Goal: Navigation & Orientation: Understand site structure

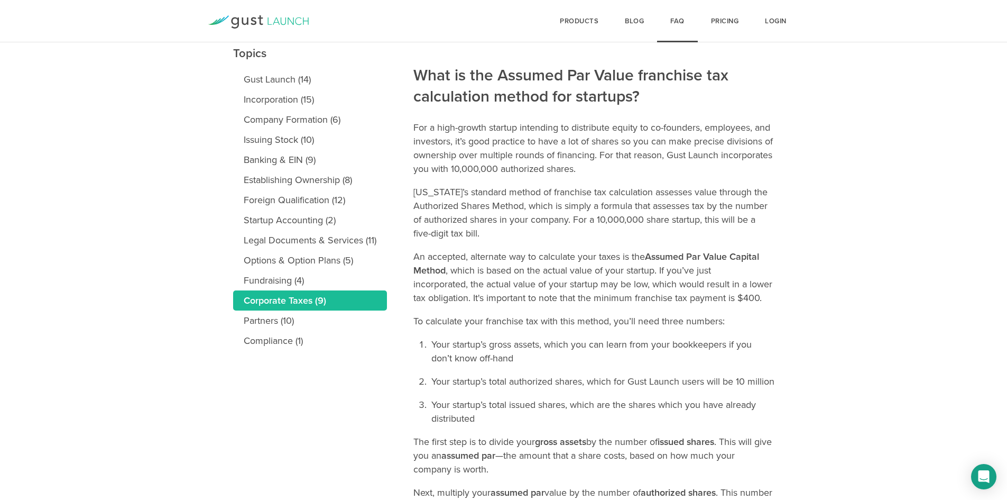
scroll to position [124, 0]
click at [983, 481] on icon "Open Intercom Messenger" at bounding box center [984, 476] width 14 height 14
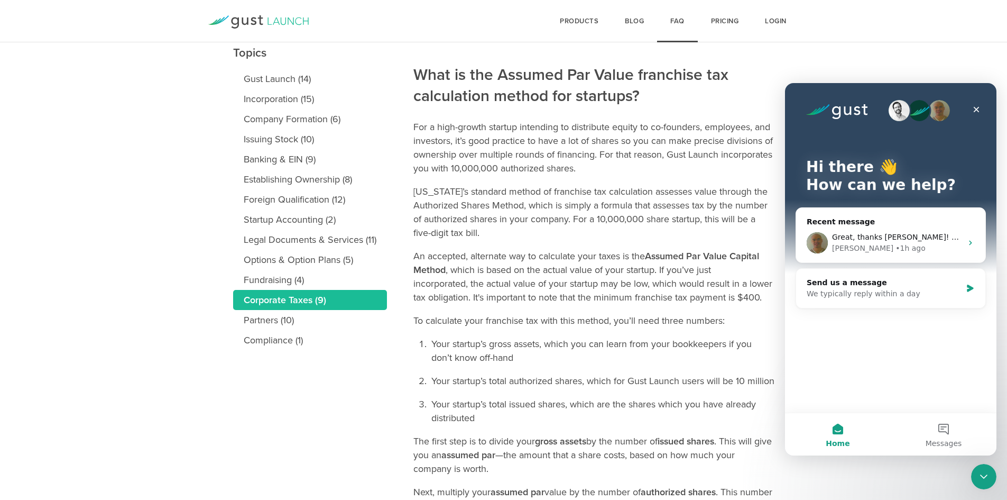
scroll to position [0, 0]
click at [915, 251] on div "Robert • 1h ago" at bounding box center [897, 248] width 130 height 11
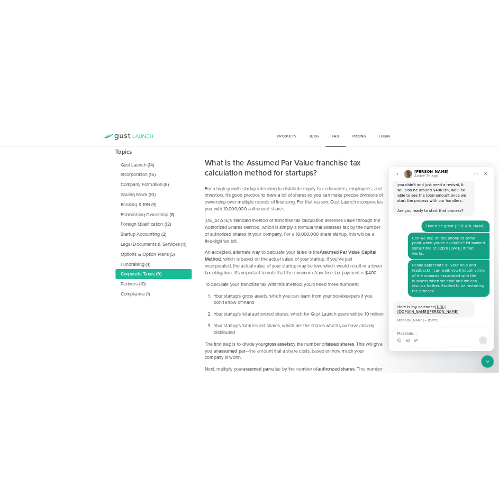
scroll to position [861, 0]
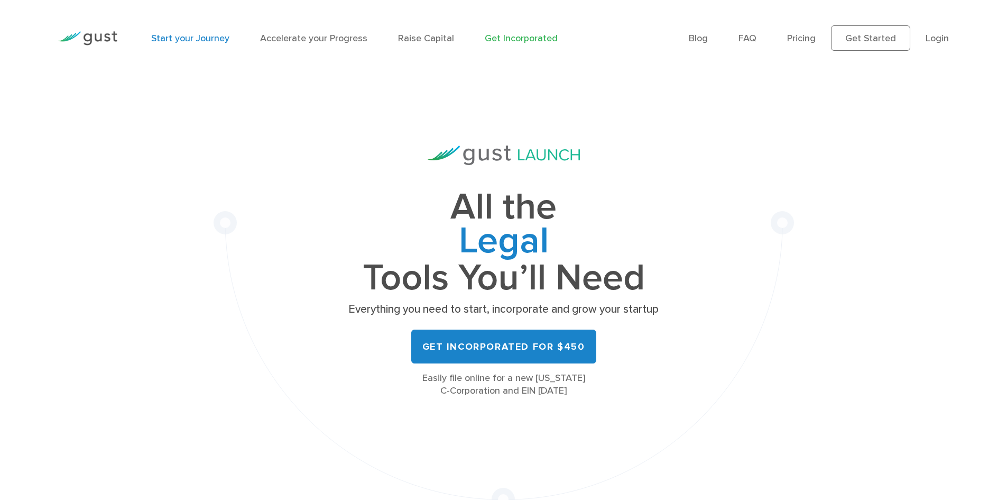
click at [194, 37] on link "Start your Journey" at bounding box center [190, 38] width 78 height 11
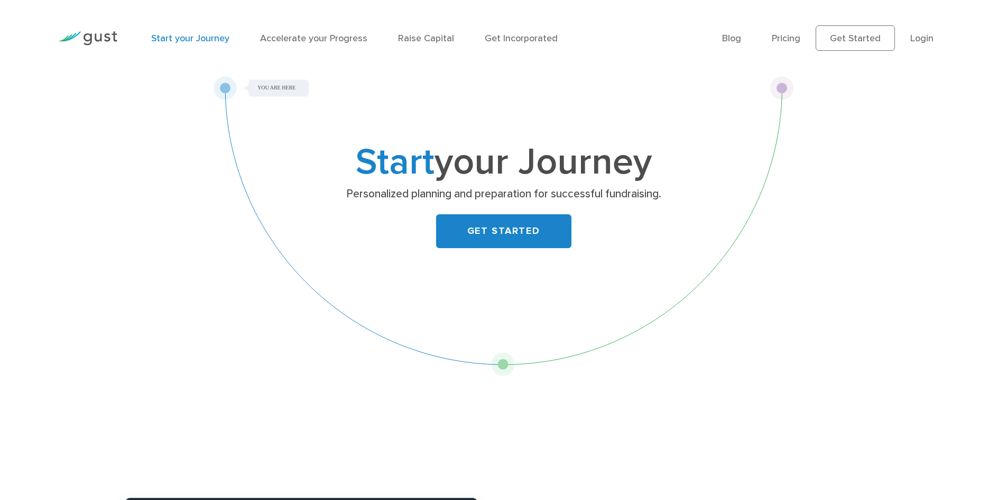
click at [497, 366] on div "Start your Journey Personalized planning and preparation for successful fundrai…" at bounding box center [504, 226] width 580 height 300
click at [344, 36] on link "Accelerate your Progress" at bounding box center [313, 38] width 107 height 11
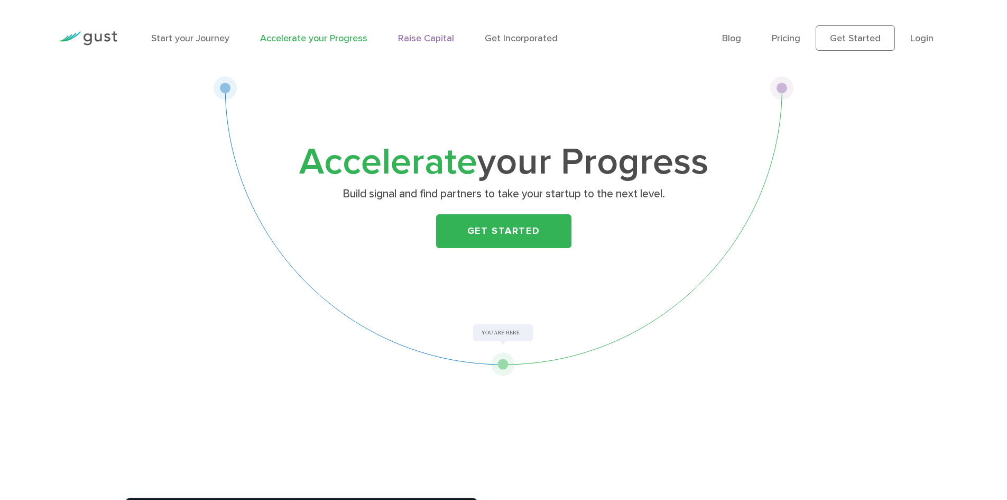
click at [422, 36] on link "Raise Capital" at bounding box center [426, 38] width 56 height 11
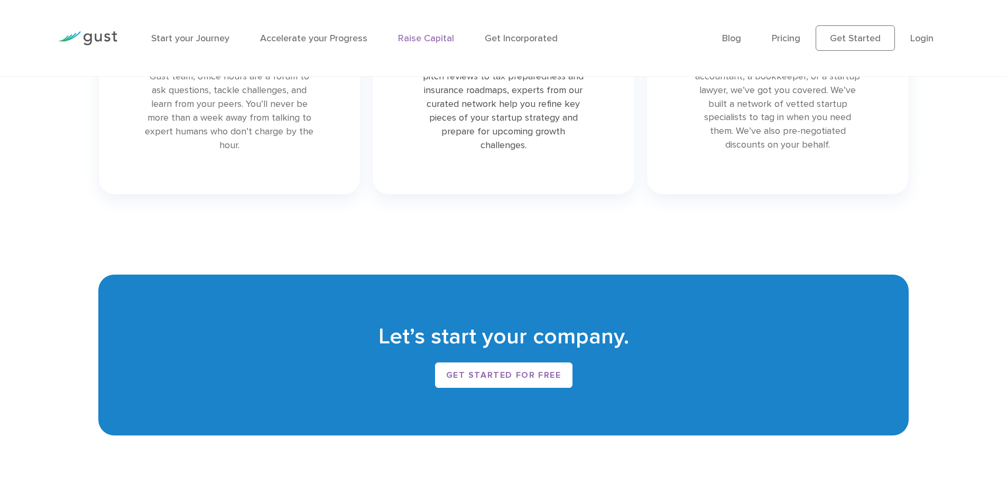
scroll to position [1980, 0]
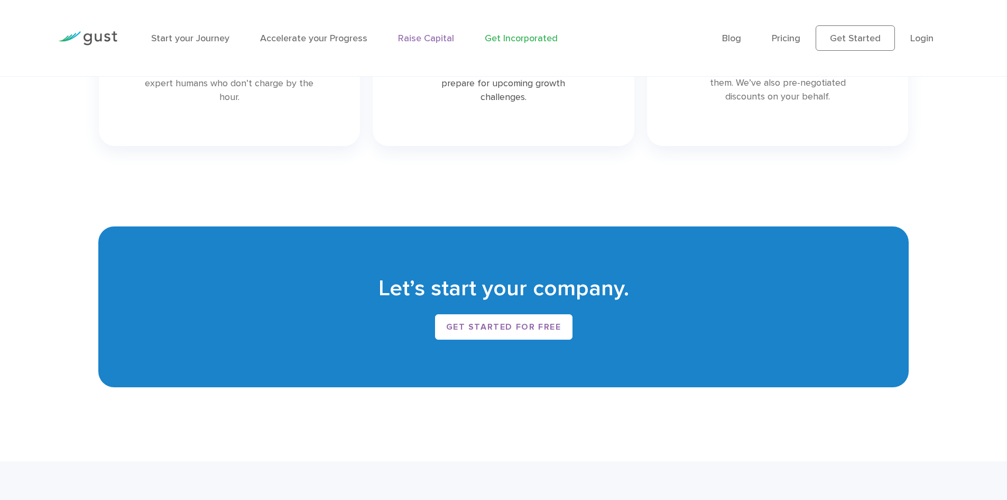
click at [538, 42] on link "Get Incorporated" at bounding box center [521, 38] width 73 height 11
